Goal: Contribute content: Add original content to the website for others to see

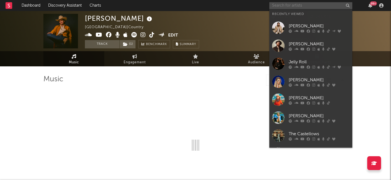
click at [314, 4] on input "text" at bounding box center [310, 5] width 83 height 7
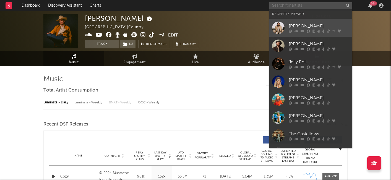
select select "6m"
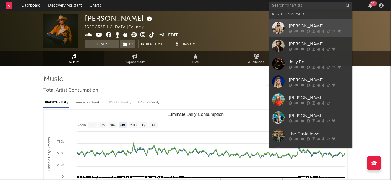
click at [299, 25] on div "[PERSON_NAME]" at bounding box center [318, 26] width 61 height 7
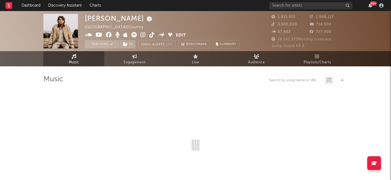
select select "6m"
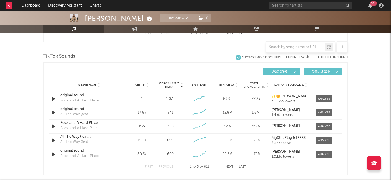
scroll to position [359, 0]
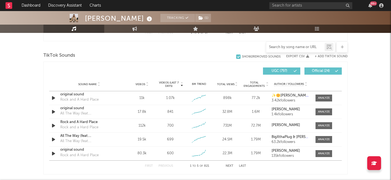
click at [300, 49] on input "text" at bounding box center [295, 47] width 58 height 4
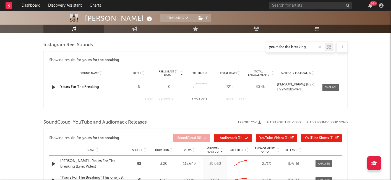
type input "yours for the breaking"
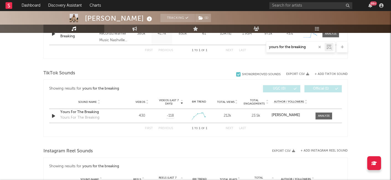
scroll to position [254, 0]
click at [323, 114] on div at bounding box center [324, 116] width 12 height 4
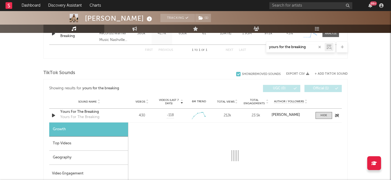
click at [91, 111] on div "Yours For The Breaking" at bounding box center [89, 112] width 58 height 6
select select "1w"
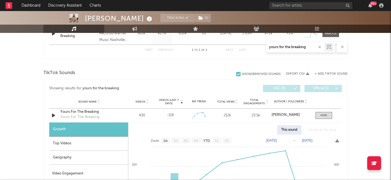
click at [329, 73] on button "+ Add TikTok Sound" at bounding box center [330, 73] width 33 height 3
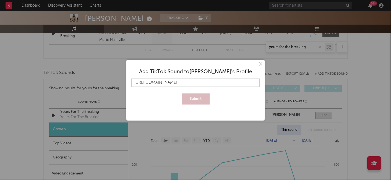
scroll to position [0, 84]
type input "[URL][DOMAIN_NAME]"
click at [191, 100] on button "Submit" at bounding box center [195, 98] width 28 height 11
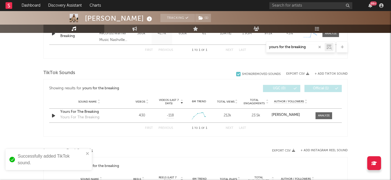
drag, startPoint x: 308, startPoint y: 47, endPoint x: 257, endPoint y: 47, distance: 50.8
click at [257, 47] on div "yours for the breaking" at bounding box center [195, 46] width 304 height 11
paste input "[URL][DOMAIN_NAME]"
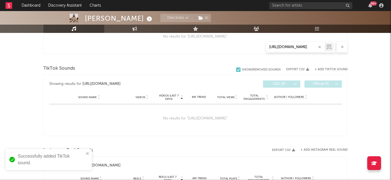
scroll to position [0, 136]
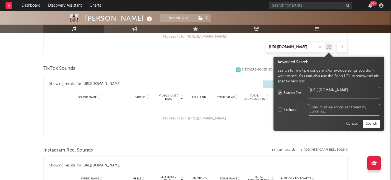
click at [330, 46] on icon at bounding box center [329, 47] width 3 height 3
type input "[URL][DOMAIN_NAME]"
click at [367, 122] on button "Search" at bounding box center [371, 124] width 17 height 8
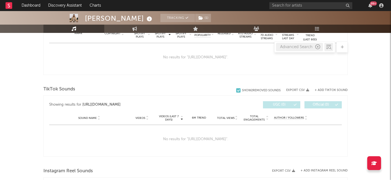
scroll to position [233, 0]
click at [317, 48] on icon "button" at bounding box center [317, 46] width 5 height 5
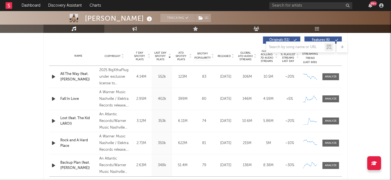
scroll to position [202, 0]
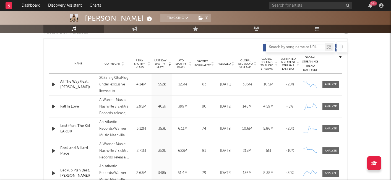
click at [288, 46] on input "text" at bounding box center [295, 47] width 58 height 4
paste input "[URL][DOMAIN_NAME]"
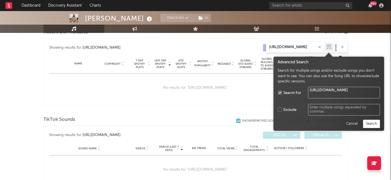
click at [328, 45] on icon at bounding box center [328, 47] width 5 height 6
type input "[URL][DOMAIN_NAME]"
click at [369, 123] on button "Search" at bounding box center [371, 124] width 17 height 8
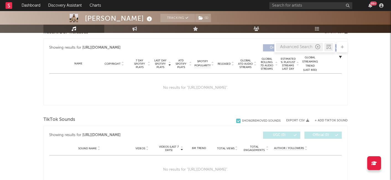
click at [319, 46] on icon "button" at bounding box center [317, 46] width 5 height 5
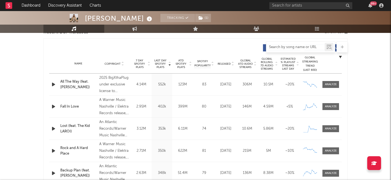
click at [285, 45] on input "text" at bounding box center [295, 47] width 58 height 4
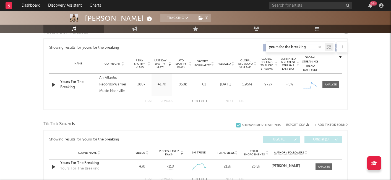
type input "yours for the breaking"
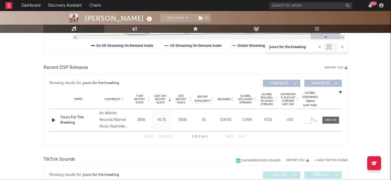
scroll to position [164, 0]
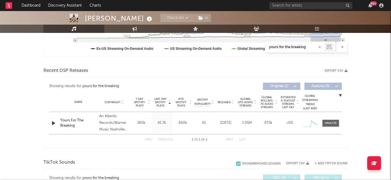
drag, startPoint x: 310, startPoint y: 48, endPoint x: 253, endPoint y: 48, distance: 56.6
click at [253, 48] on div "yours for the breaking" at bounding box center [195, 46] width 304 height 11
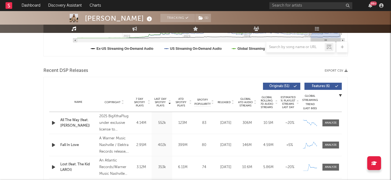
click at [283, 85] on span at bounding box center [283, 86] width 1 height 3
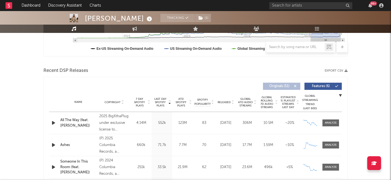
click at [283, 85] on span at bounding box center [283, 86] width 1 height 3
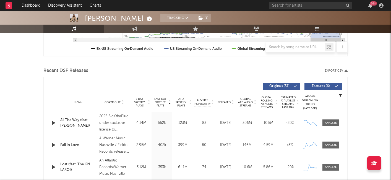
click at [324, 87] on span "Features ( 6 )" at bounding box center [320, 86] width 25 height 3
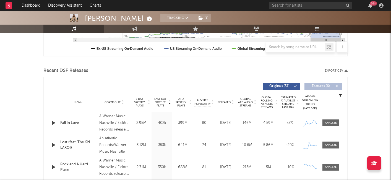
click at [324, 87] on span "Features ( 6 )" at bounding box center [320, 86] width 25 height 3
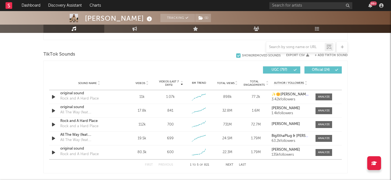
scroll to position [361, 0]
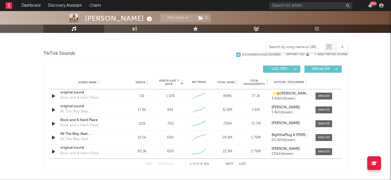
click at [291, 47] on input "text" at bounding box center [295, 47] width 58 height 4
paste input "[URL][DOMAIN_NAME]"
type input "[URL][DOMAIN_NAME]"
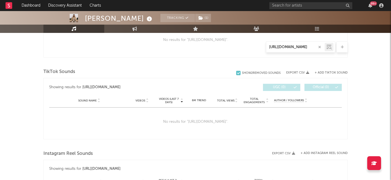
scroll to position [251, 0]
click at [319, 47] on icon "button" at bounding box center [319, 47] width 3 height 4
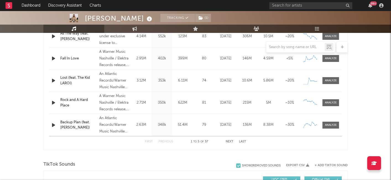
click at [331, 72] on div "Name Lost (feat. The Kid LAROI) Copyright An Atlantic Records/Warner Music Nash…" at bounding box center [195, 81] width 292 height 22
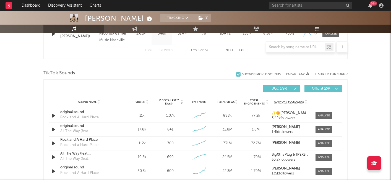
scroll to position [342, 0]
click at [325, 73] on button "+ Add TikTok Sound" at bounding box center [330, 73] width 33 height 3
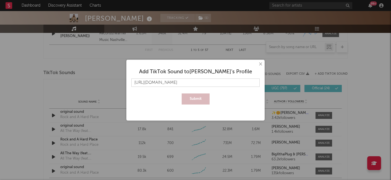
scroll to position [0, 84]
type input "[URL][DOMAIN_NAME]"
click at [196, 96] on button "Submit" at bounding box center [195, 98] width 28 height 11
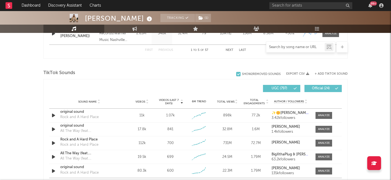
click at [285, 47] on input "text" at bounding box center [295, 47] width 58 height 4
paste input "[URL][DOMAIN_NAME]"
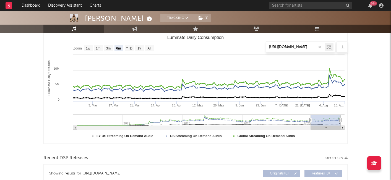
scroll to position [77, 0]
click at [330, 46] on icon at bounding box center [329, 47] width 3 height 3
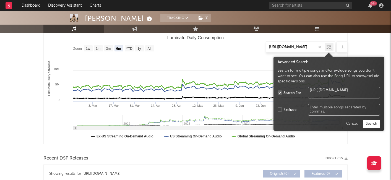
type input "[URL][DOMAIN_NAME]"
click at [369, 124] on button "Search" at bounding box center [371, 124] width 17 height 8
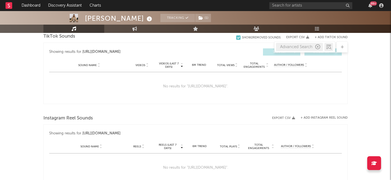
scroll to position [270, 0]
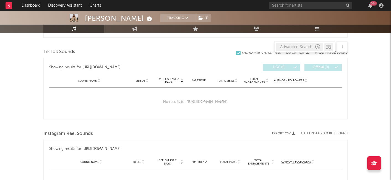
click at [317, 48] on icon "button" at bounding box center [317, 46] width 5 height 5
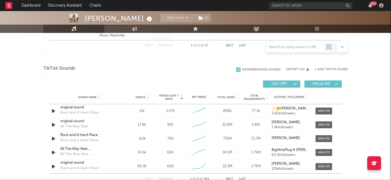
scroll to position [349, 0]
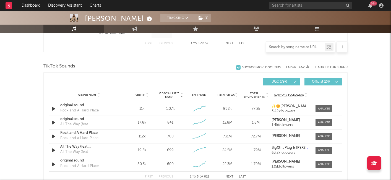
click at [282, 46] on input "text" at bounding box center [295, 47] width 58 height 4
paste input "[URL][DOMAIN_NAME]"
type input "[URL][DOMAIN_NAME]"
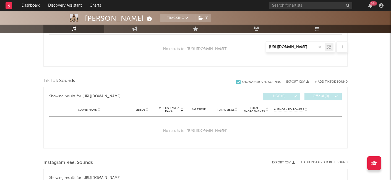
scroll to position [243, 0]
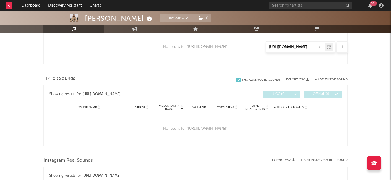
click at [319, 46] on icon "button" at bounding box center [319, 47] width 3 height 4
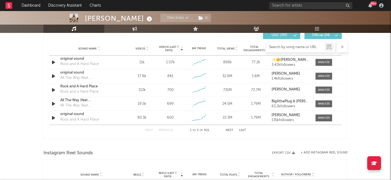
scroll to position [396, 0]
click at [169, 47] on div at bounding box center [195, 46] width 304 height 11
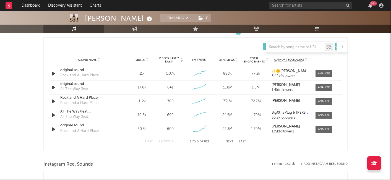
click at [169, 60] on span "Videos (last 7 days)" at bounding box center [168, 60] width 22 height 7
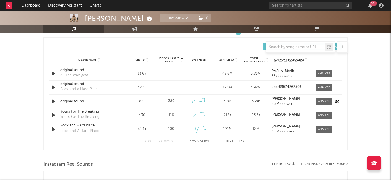
click at [70, 101] on div "original sound" at bounding box center [89, 102] width 58 height 6
click at [93, 114] on div "Yours For The Breaking" at bounding box center [89, 112] width 58 height 6
click at [77, 101] on div "original sound" at bounding box center [89, 102] width 58 height 6
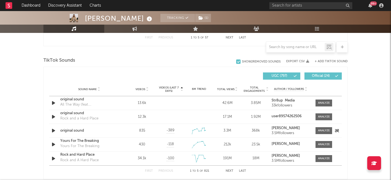
scroll to position [373, 0]
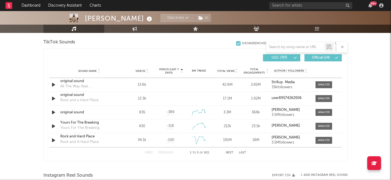
click at [231, 152] on button "Next" at bounding box center [229, 152] width 8 height 3
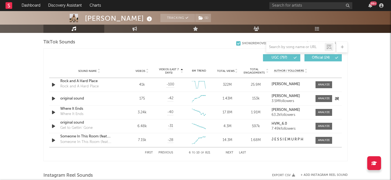
click at [78, 98] on div "original sound" at bounding box center [89, 99] width 58 height 6
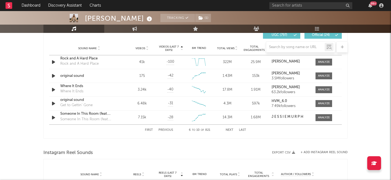
scroll to position [384, 0]
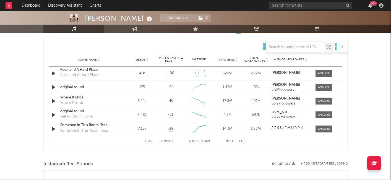
click at [229, 141] on button "Next" at bounding box center [229, 141] width 8 height 3
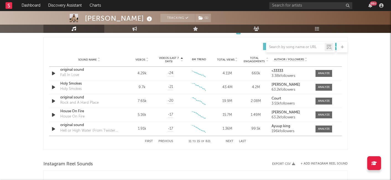
click at [227, 140] on button "Next" at bounding box center [229, 141] width 8 height 3
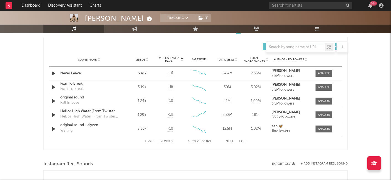
click at [227, 141] on button "Next" at bounding box center [229, 141] width 8 height 3
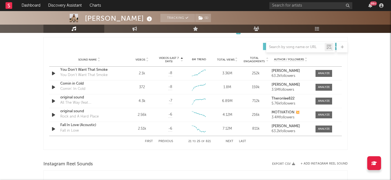
click at [226, 139] on div "First Previous 21 to 25 of 821 Next Last" at bounding box center [195, 141] width 101 height 11
click at [229, 141] on button "Next" at bounding box center [229, 141] width 8 height 3
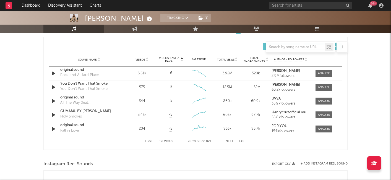
click at [229, 141] on button "Next" at bounding box center [229, 141] width 8 height 3
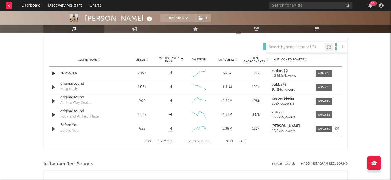
click at [70, 123] on div "Before You" at bounding box center [89, 125] width 58 height 6
click at [69, 128] on div "Before You" at bounding box center [69, 131] width 18 height 6
click at [71, 126] on div "Before You" at bounding box center [89, 125] width 58 height 6
click at [289, 46] on input "text" at bounding box center [295, 47] width 58 height 4
paste input "[URL][DOMAIN_NAME]"
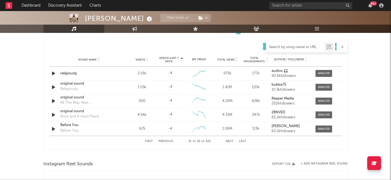
type input "[URL][DOMAIN_NAME]"
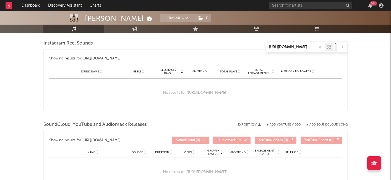
scroll to position [361, 0]
click at [319, 46] on icon "button" at bounding box center [319, 47] width 3 height 4
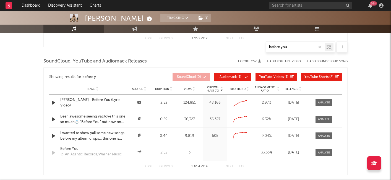
scroll to position [346, 0]
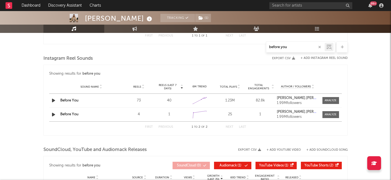
type input "before you"
click at [330, 45] on icon at bounding box center [328, 47] width 5 height 6
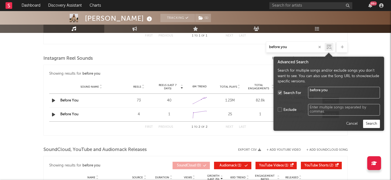
click at [370, 124] on button "Search" at bounding box center [371, 124] width 17 height 8
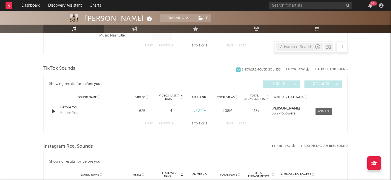
scroll to position [259, 0]
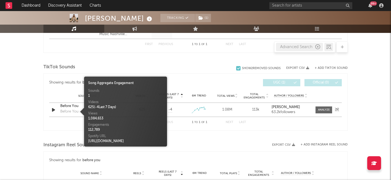
click at [70, 110] on div "Before You" at bounding box center [69, 112] width 18 height 6
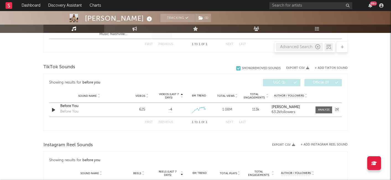
click at [69, 104] on div "Before You" at bounding box center [89, 106] width 58 height 6
